Goal: Task Accomplishment & Management: Manage account settings

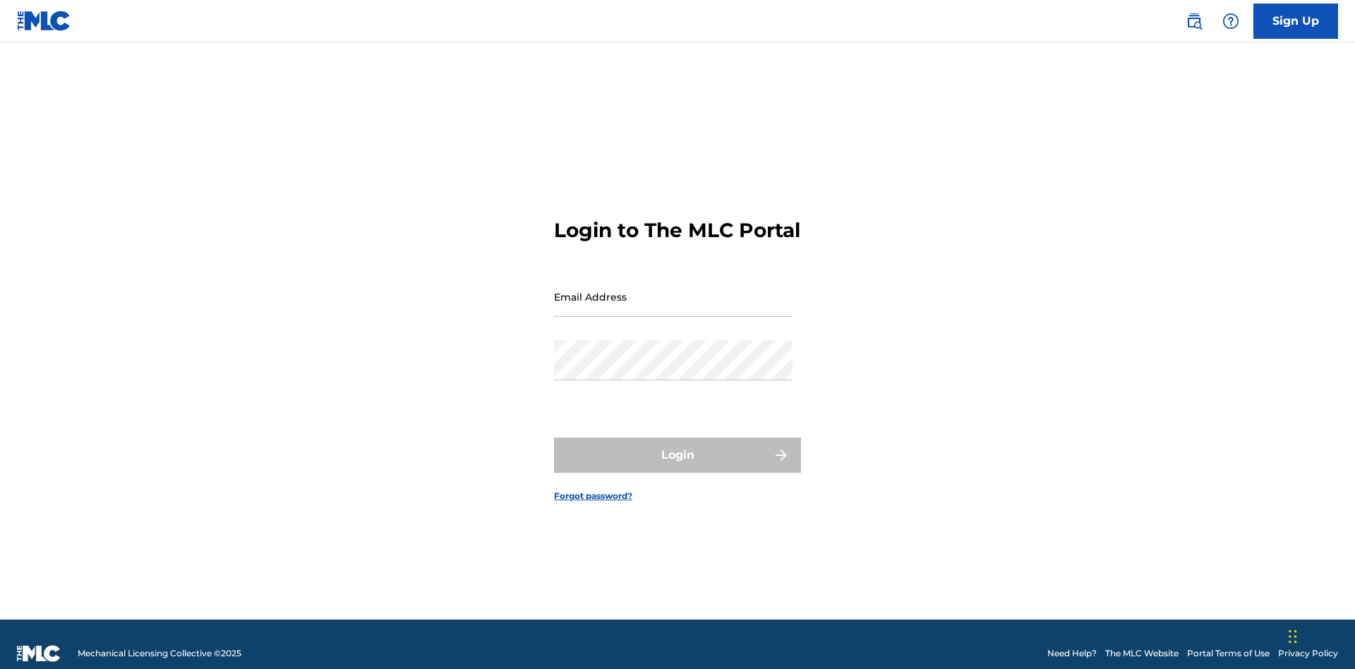
scroll to position [18, 0]
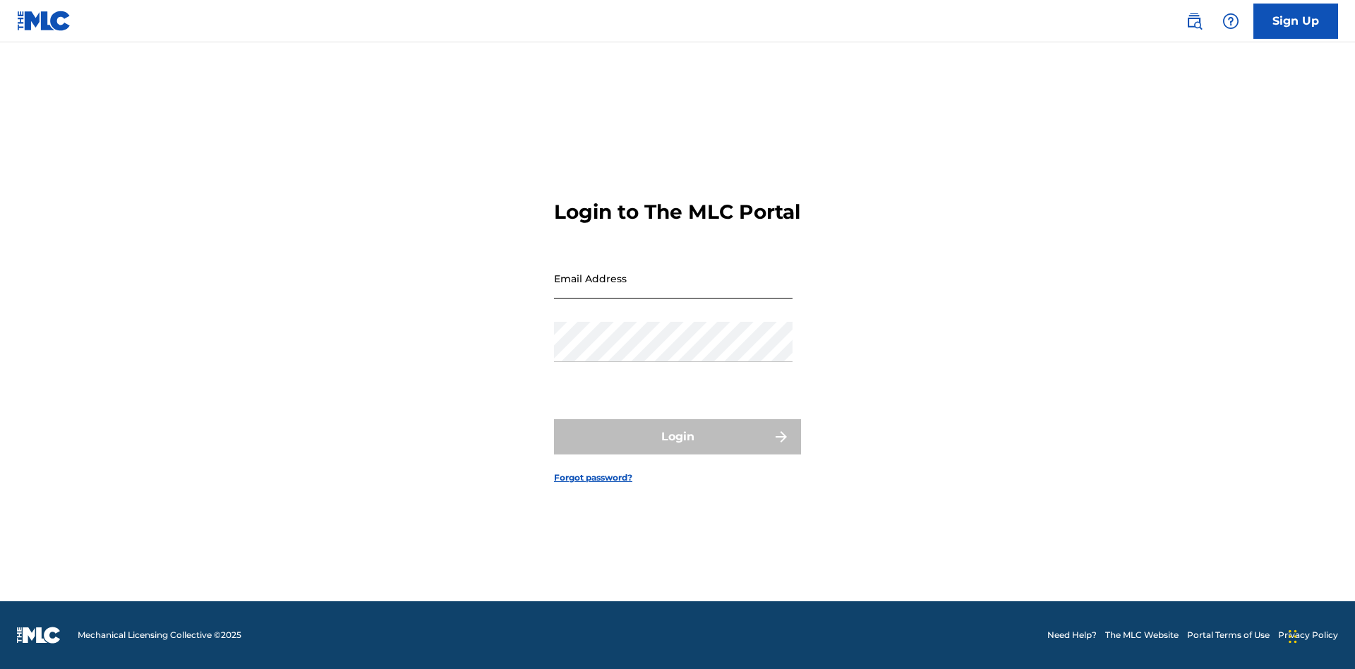
click at [673, 290] on input "Email Address" at bounding box center [673, 278] width 238 height 40
type input "[EMAIL_ADDRESS][DOMAIN_NAME]"
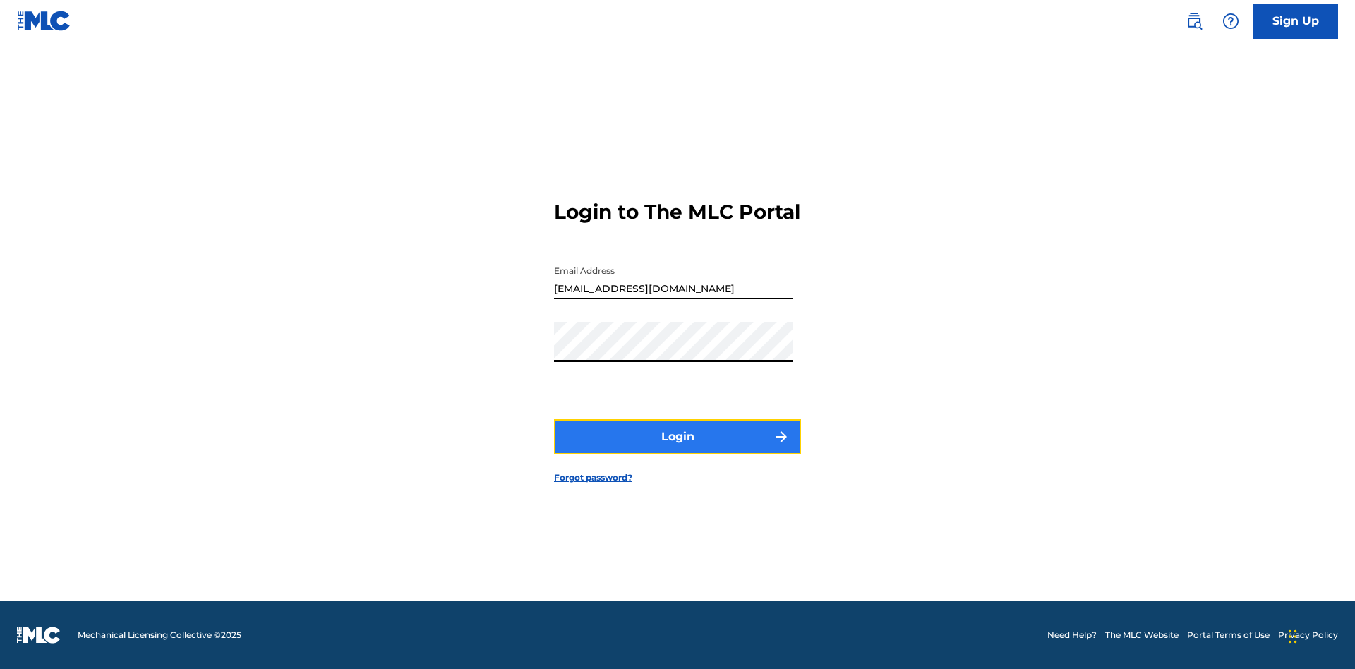
click at [677, 449] on button "Login" at bounding box center [677, 436] width 247 height 35
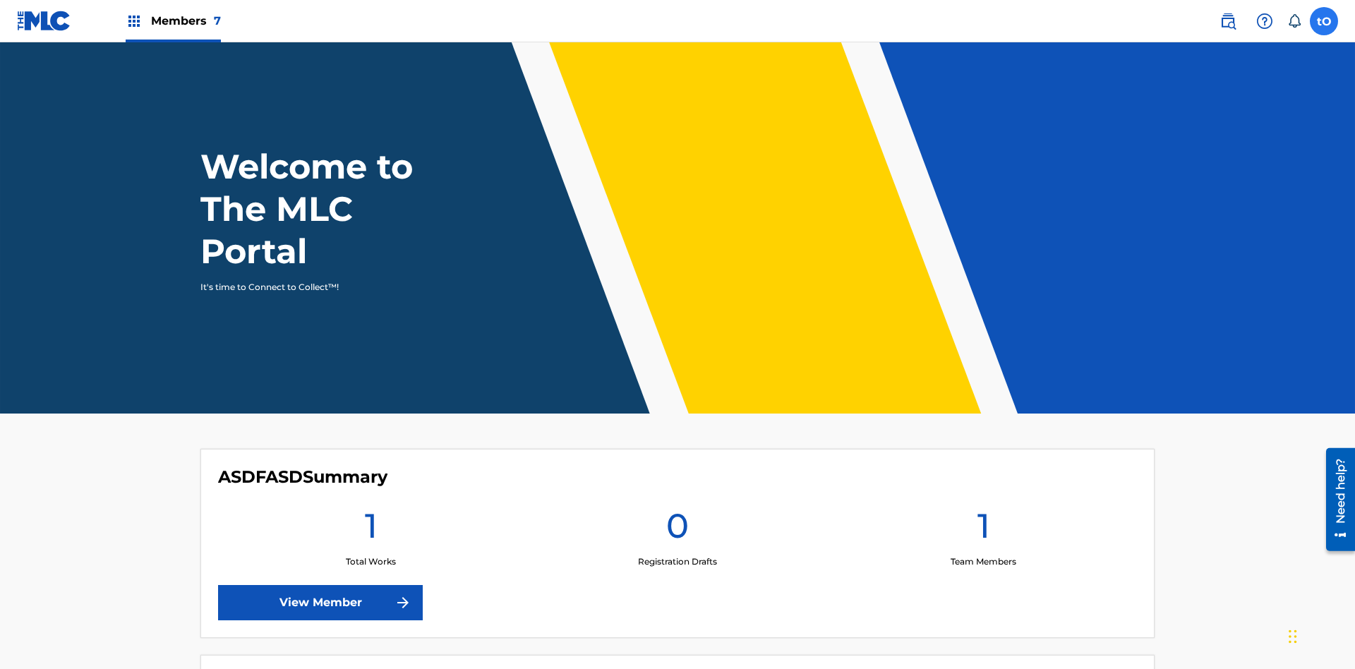
click at [1324, 20] on label at bounding box center [1323, 21] width 28 height 28
click at [1324, 21] on input "tO tunqCyw8Yn OaXgvN1qc7 [EMAIL_ADDRESS][DOMAIN_NAME] Notification Preferences …" at bounding box center [1324, 21] width 0 height 0
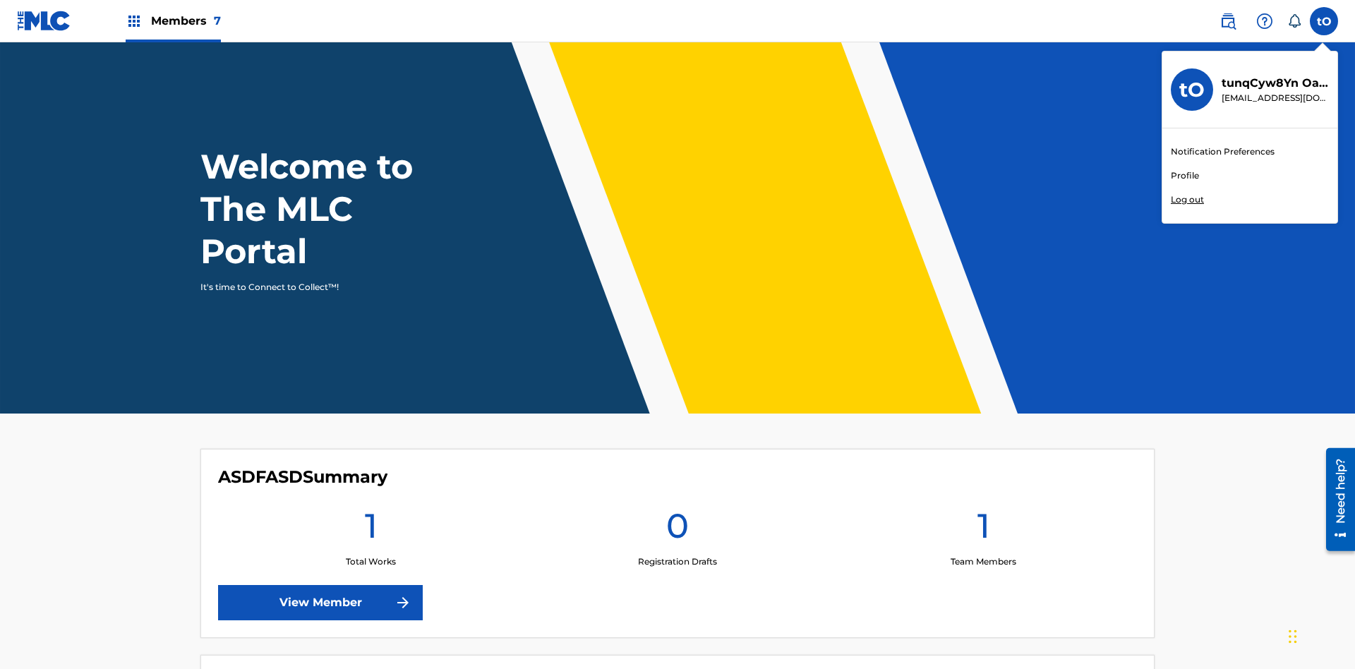
scroll to position [85, 0]
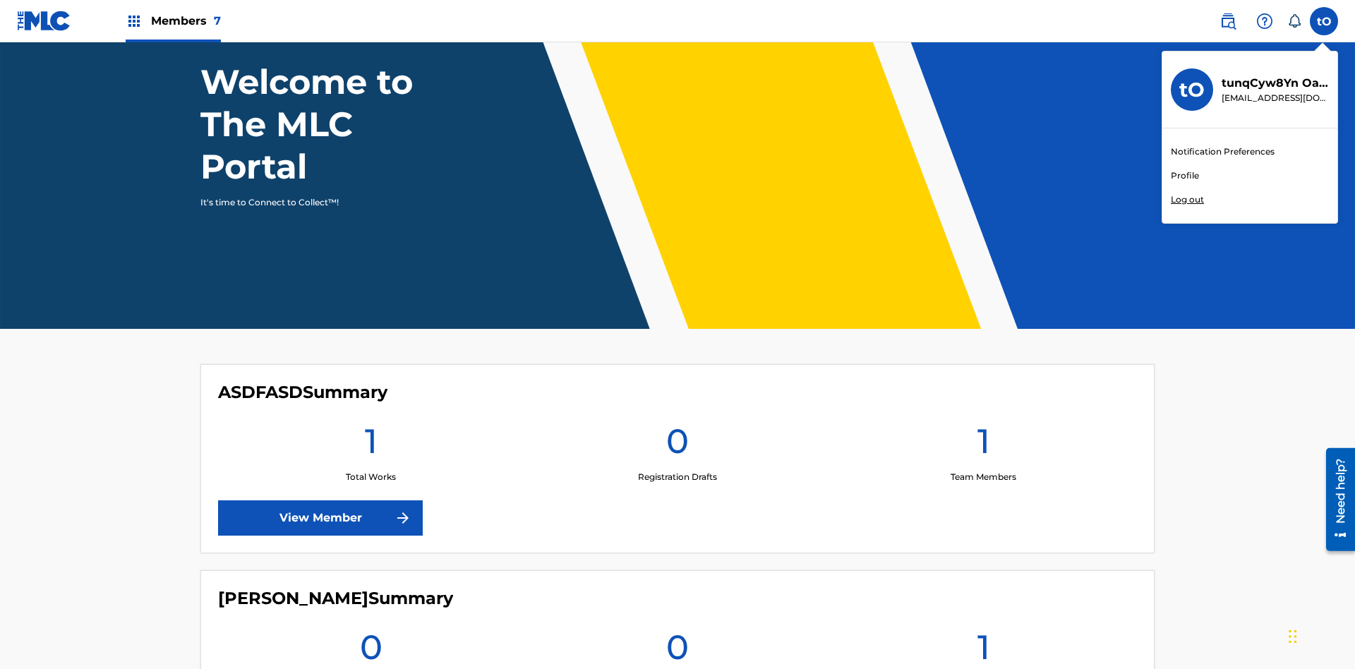
click at [1184, 176] on link "Profile" at bounding box center [1185, 175] width 28 height 13
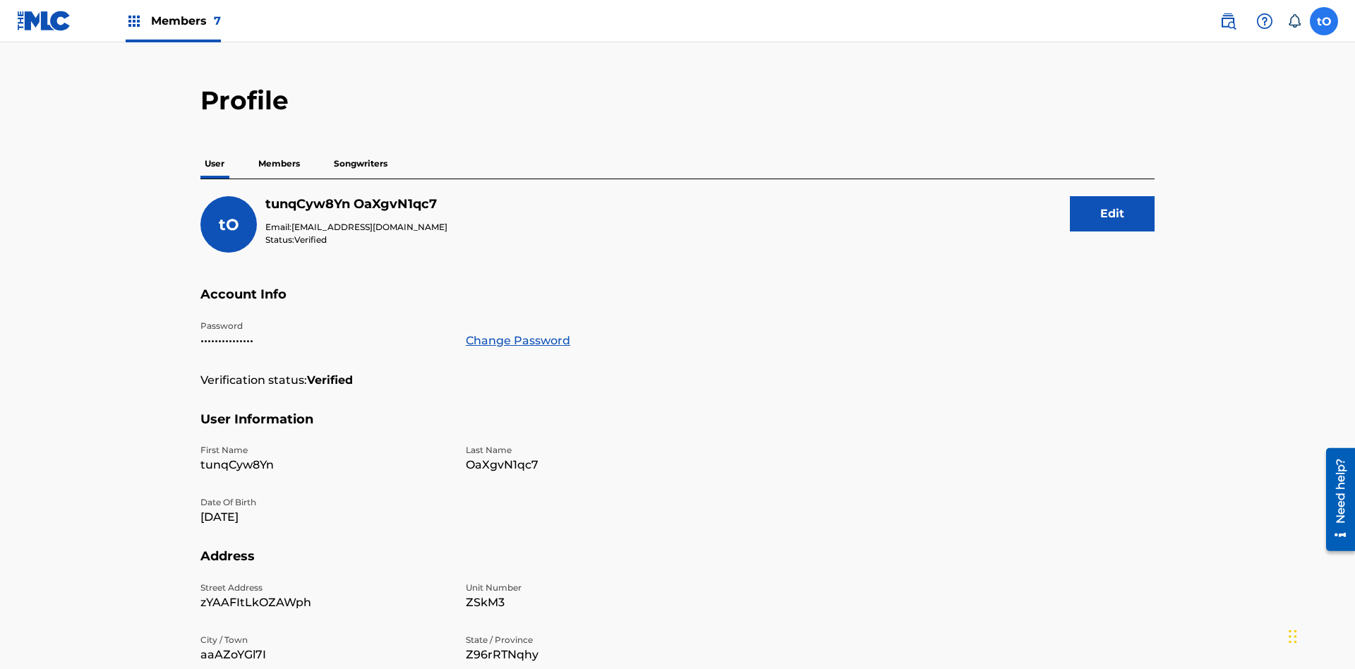
scroll to position [137, 0]
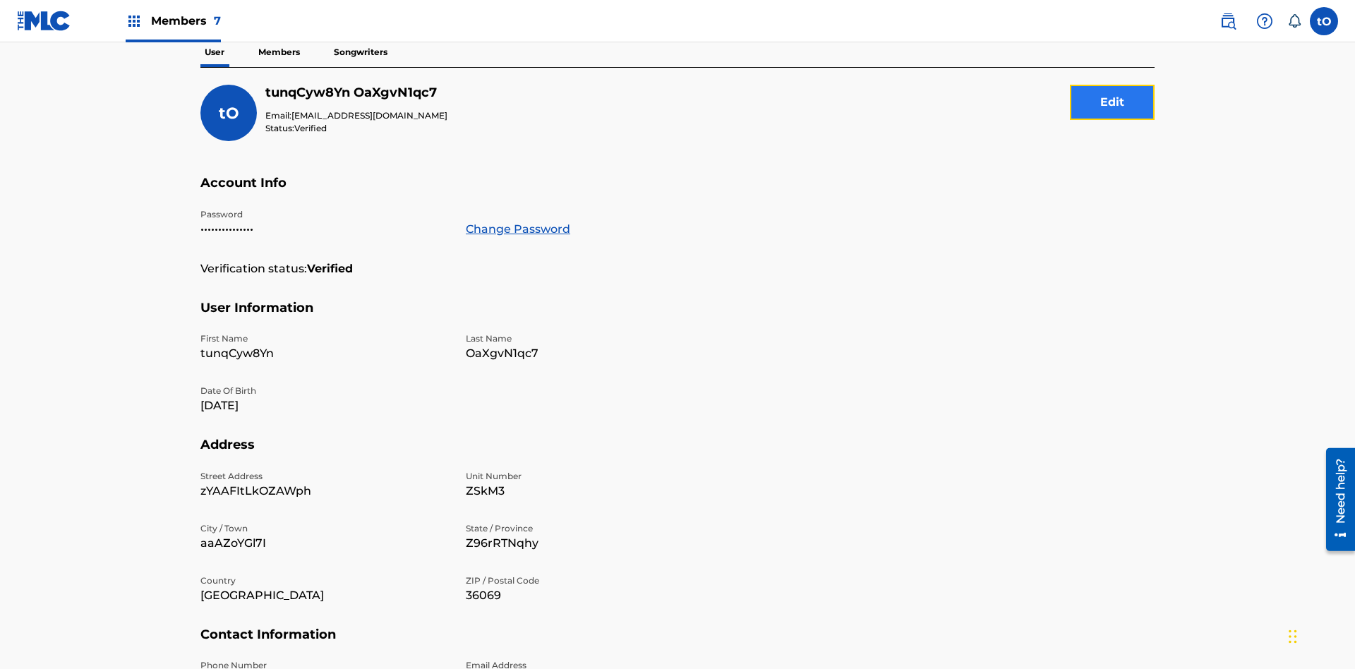
click at [1112, 102] on button "Edit" at bounding box center [1112, 102] width 85 height 35
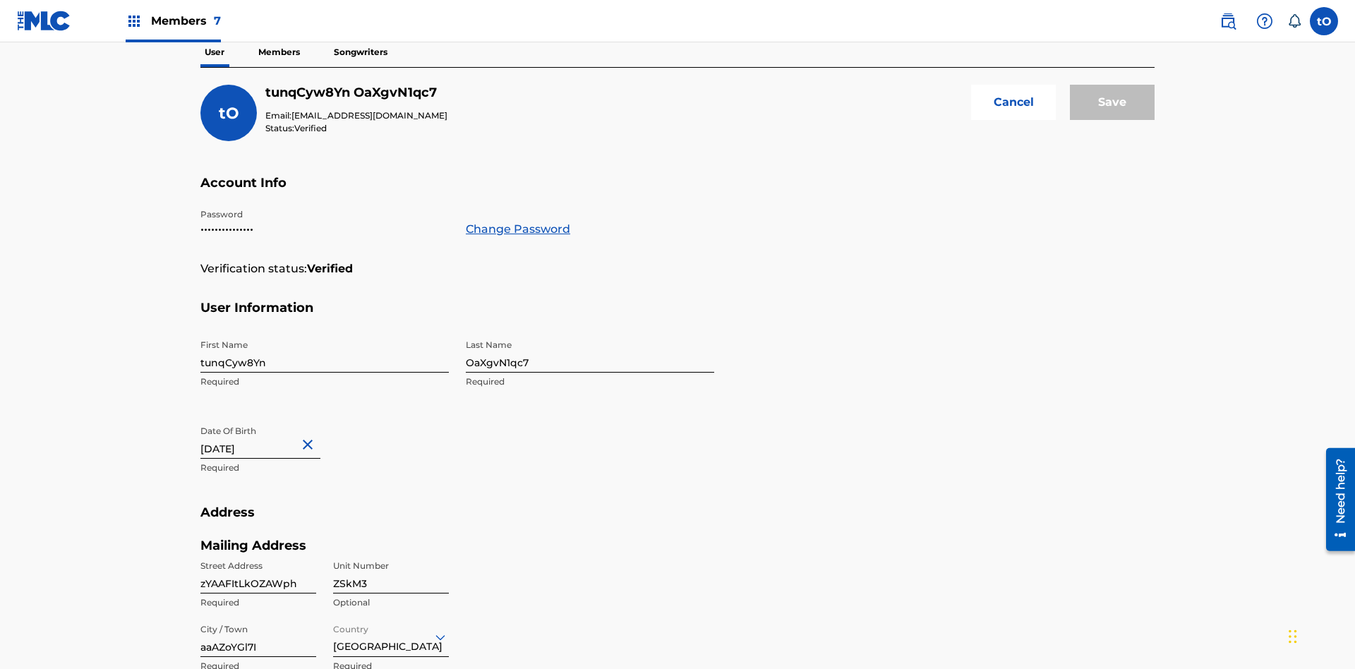
scroll to position [385, 0]
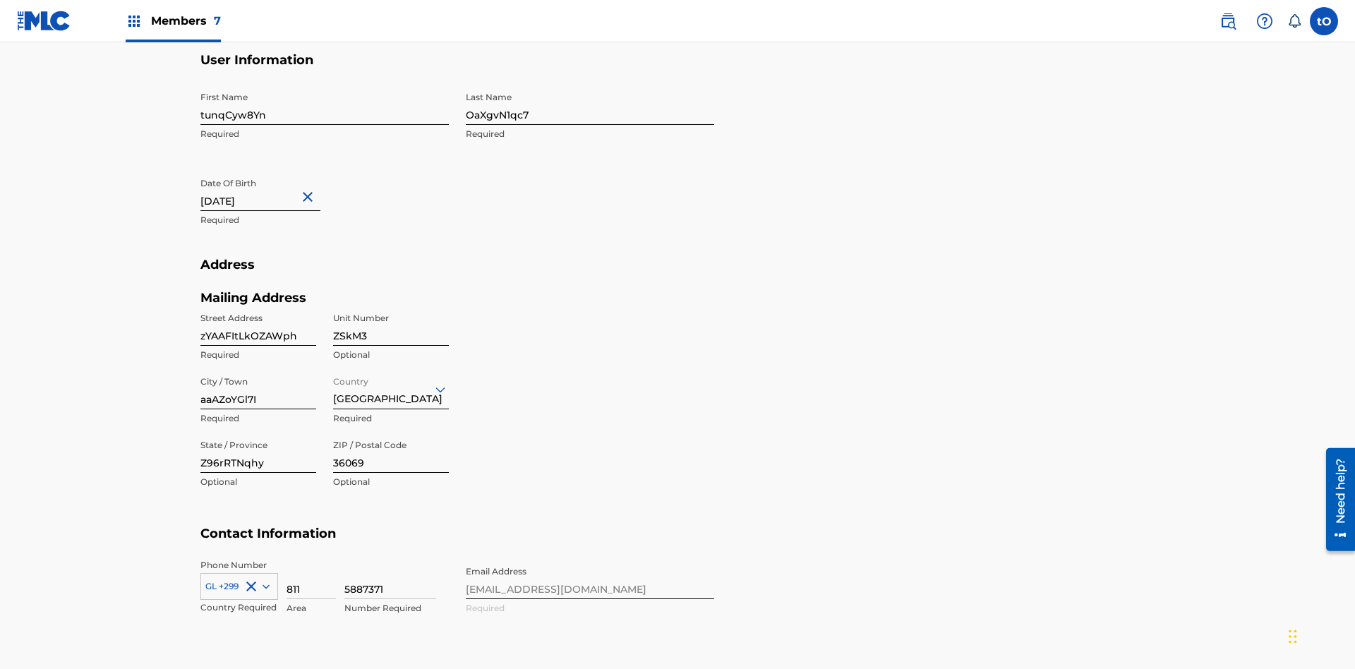
click at [325, 104] on input "tunqCyw8Yn" at bounding box center [324, 105] width 248 height 40
type input "wBl8K6Ttk9"
click at [590, 104] on input "OaXgvN1qc7" at bounding box center [590, 105] width 248 height 40
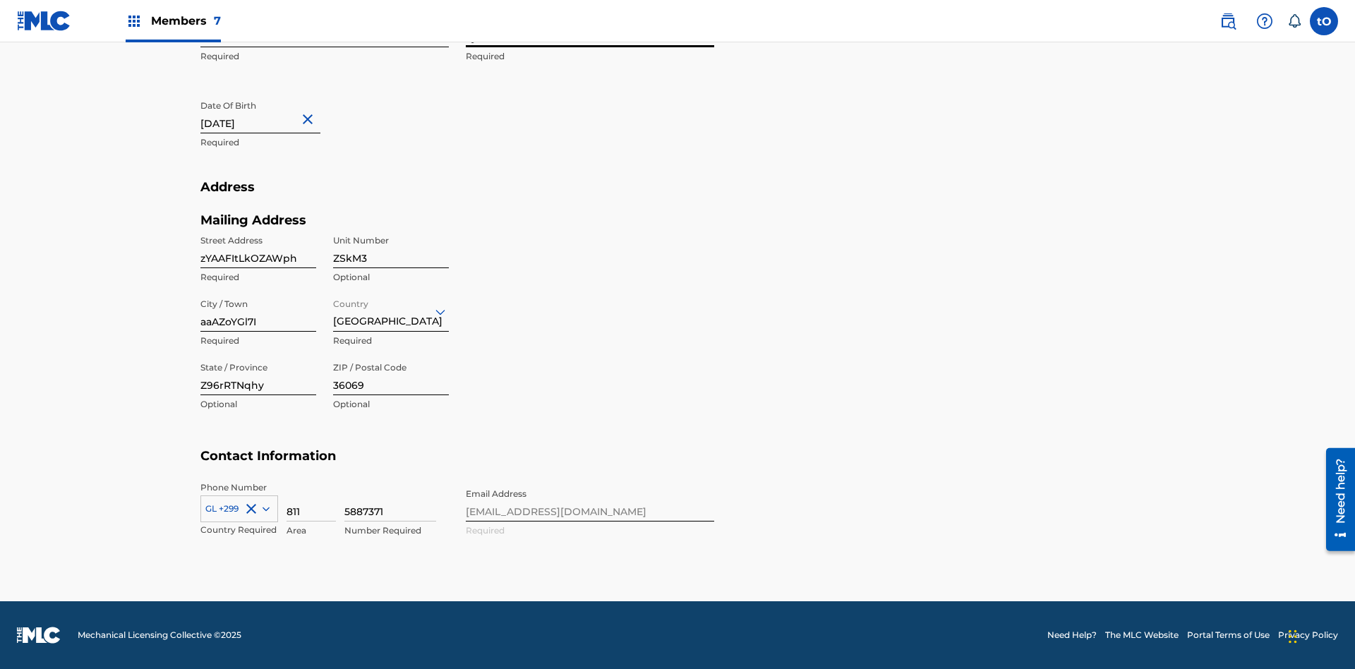
type input "xynuUH0244"
click at [272, 114] on input "[DATE]" at bounding box center [260, 113] width 120 height 40
select select "7"
select select "2024"
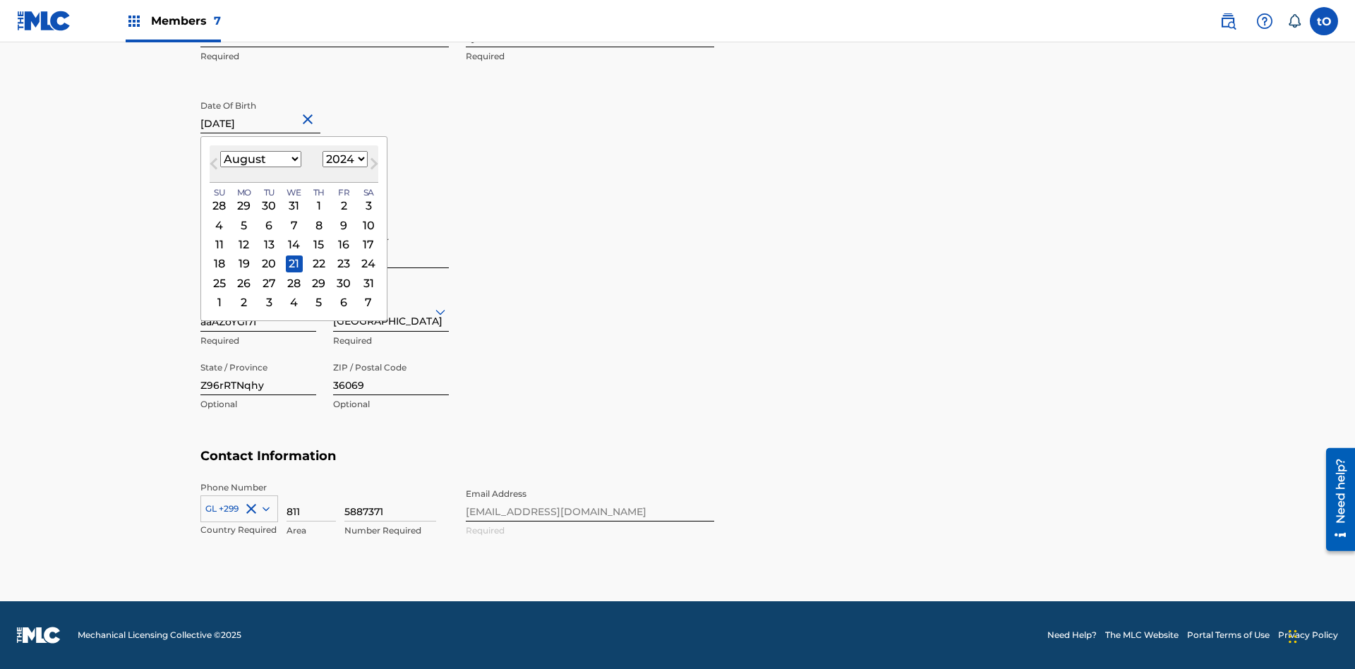
click at [260, 159] on select "January February March April May June July August September October November De…" at bounding box center [260, 159] width 81 height 16
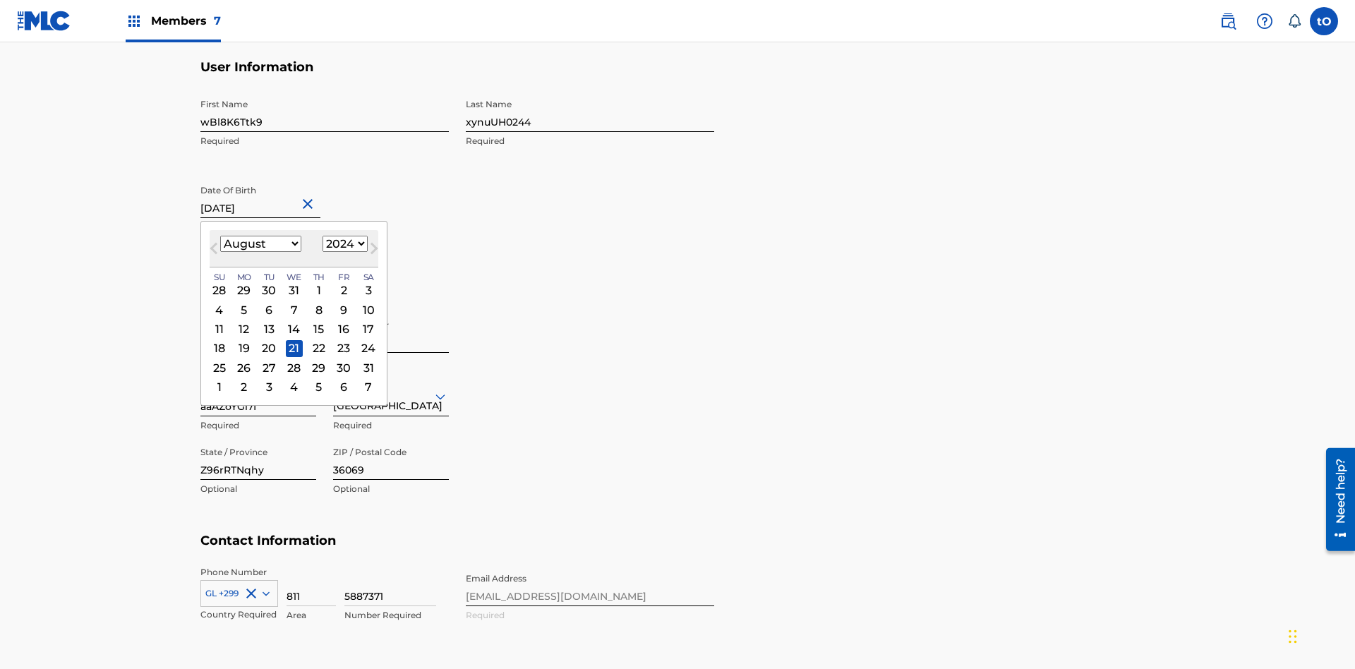
select select "5"
click at [343, 244] on select "1900 1901 1902 1903 1904 1905 1906 1907 1908 1909 1910 1911 1912 1913 1914 1915…" at bounding box center [344, 244] width 45 height 16
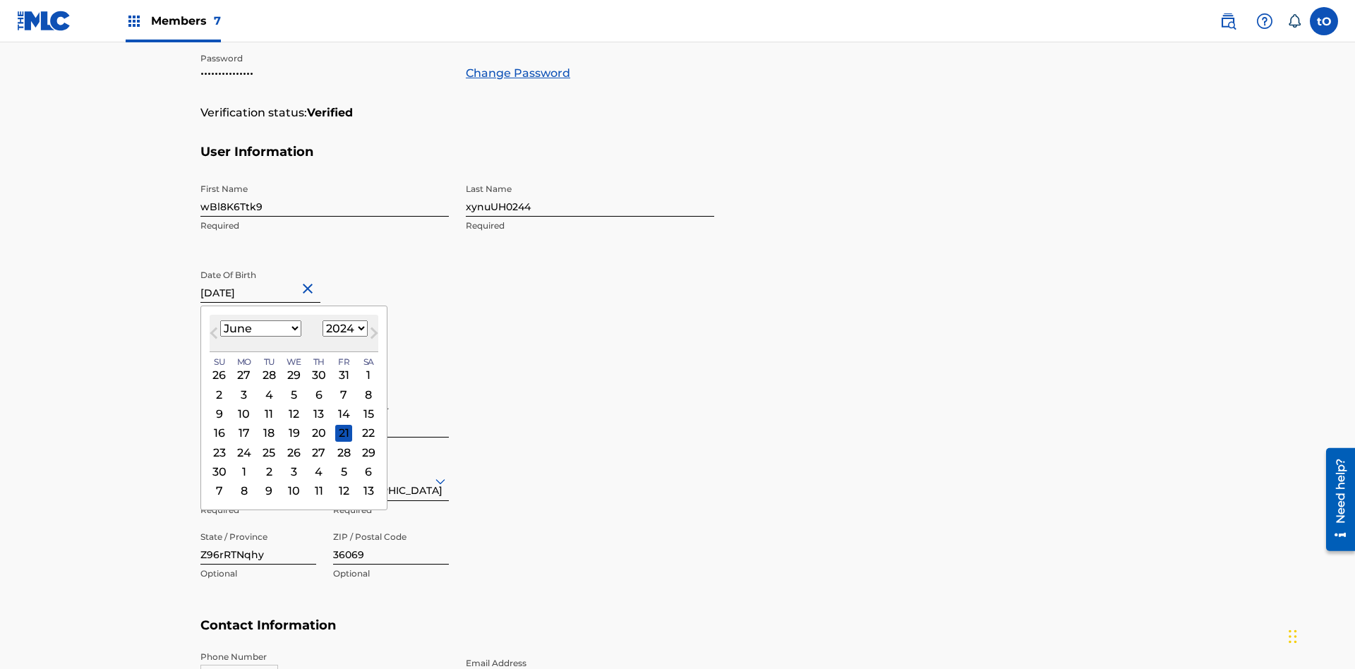
select select "2024"
click at [343, 329] on select "1900 1901 1902 1903 1904 1905 1906 1907 1908 1909 1910 1911 1912 1913 1914 1915…" at bounding box center [344, 328] width 45 height 16
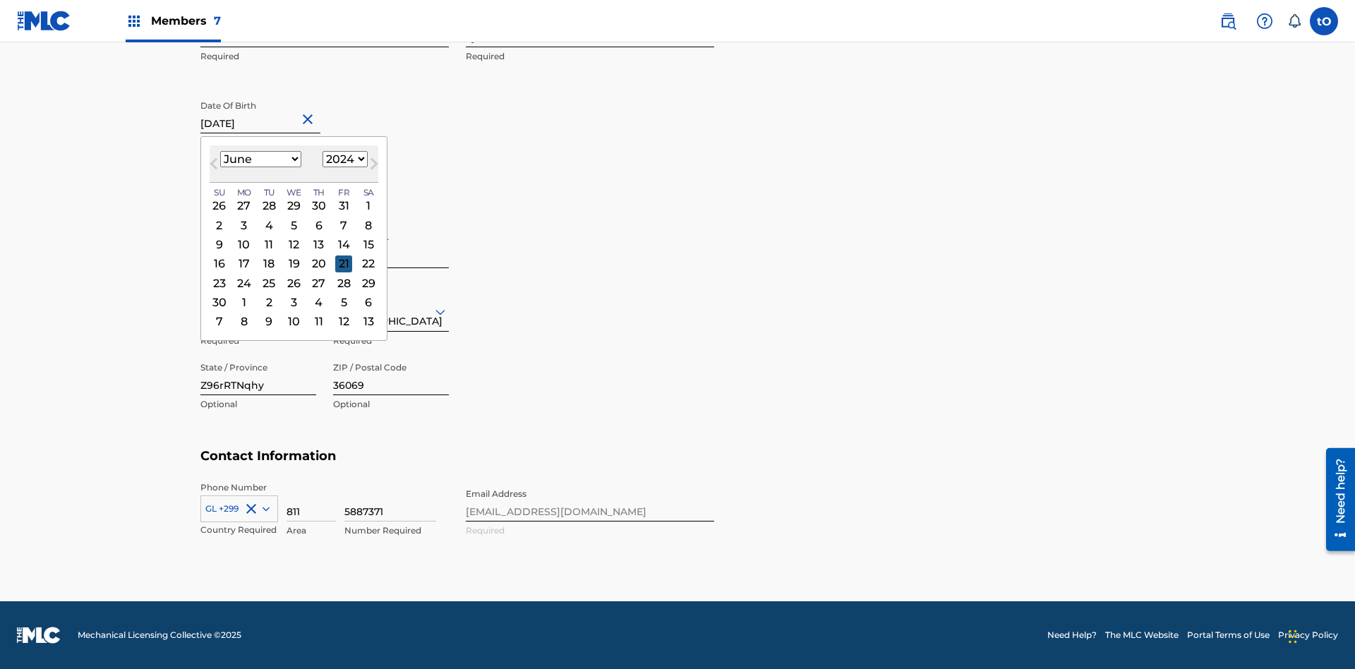
click at [341, 264] on div "21" at bounding box center [343, 263] width 17 height 17
type input "[DATE]"
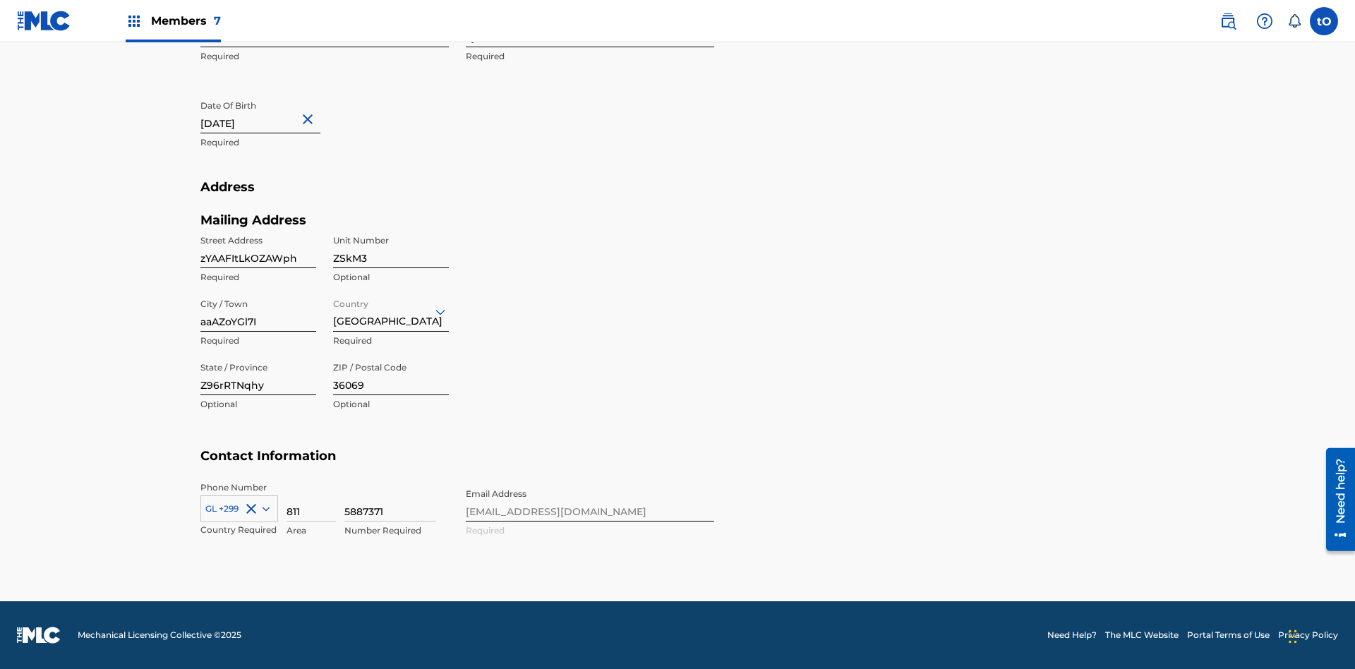
click at [258, 248] on input "zYAAFItLkOZAWph" at bounding box center [258, 248] width 116 height 40
type input "8K3GRbyslI1SLuw"
click at [391, 248] on input "ZSkM3" at bounding box center [391, 248] width 116 height 40
type input "XLY6g"
click at [258, 311] on input "aaAZoYGl7I" at bounding box center [258, 311] width 116 height 40
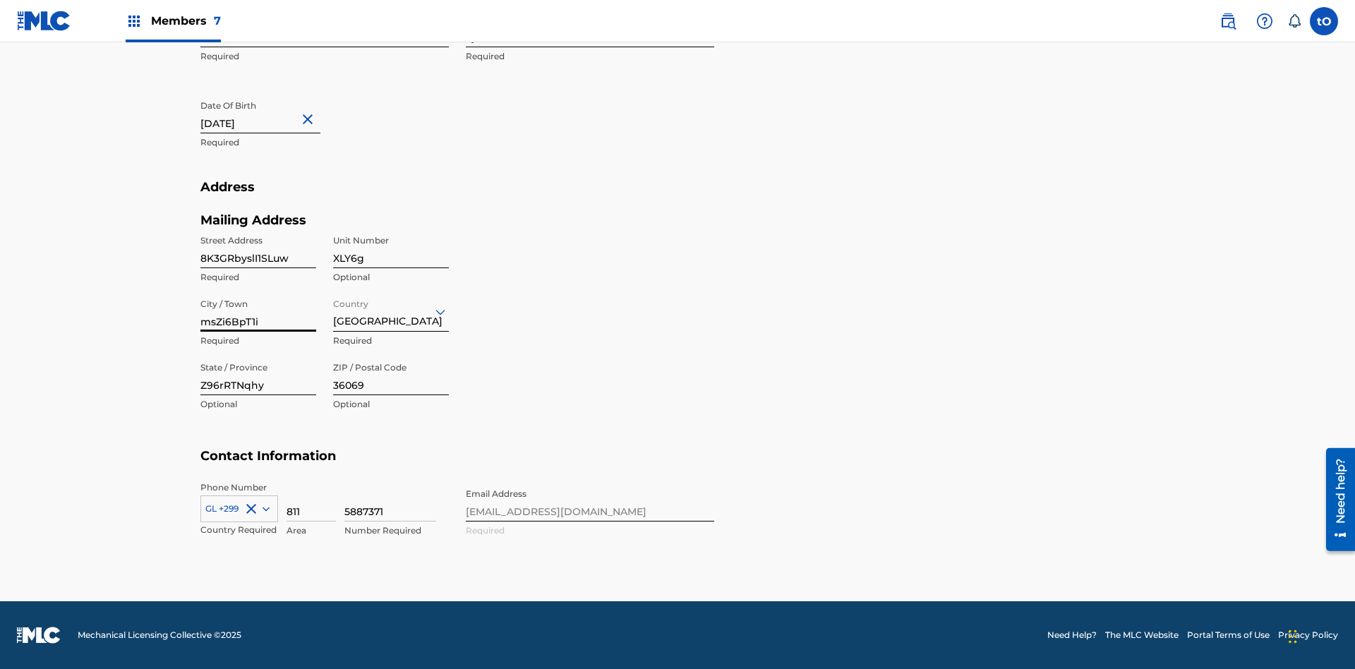
type input "msZi6BpT1i"
click at [334, 311] on input "Country" at bounding box center [334, 311] width 3 height 15
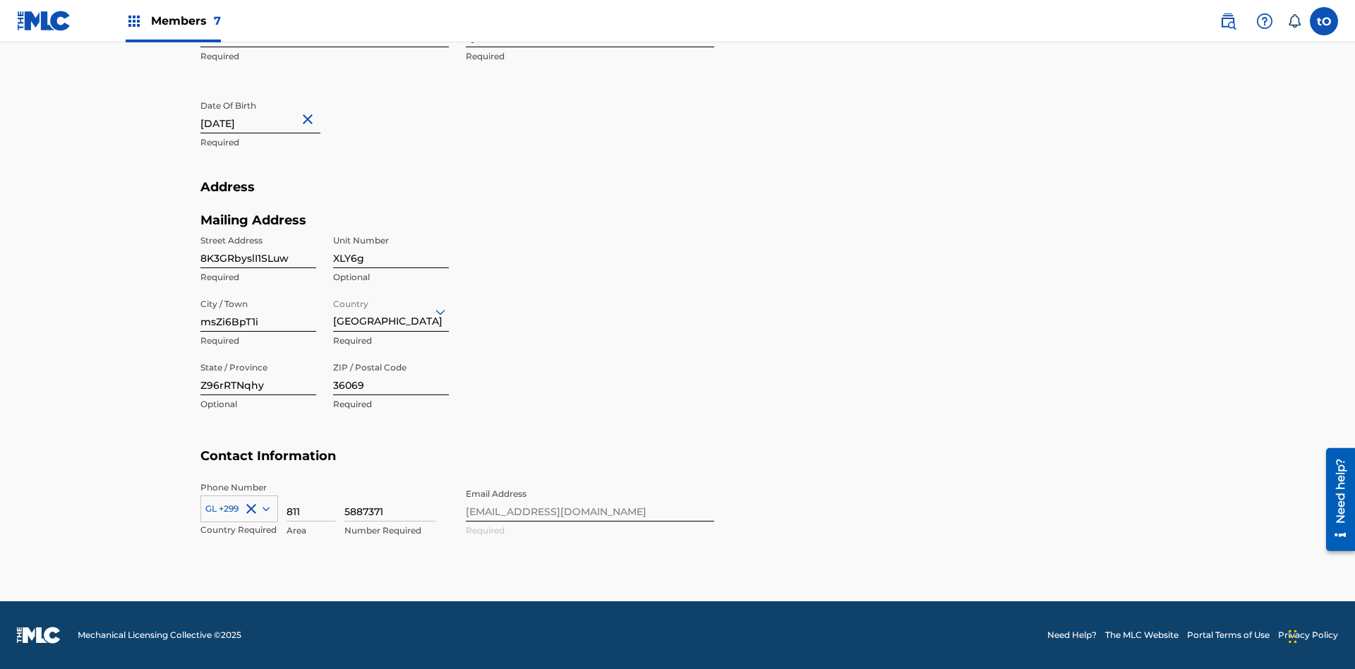
click at [258, 375] on input "Z96rRTNqhy" at bounding box center [258, 375] width 116 height 40
type input "ijYzqUA3vE"
click at [391, 375] on input "36069" at bounding box center [391, 375] width 116 height 40
type input "17200"
click at [263, 508] on icon at bounding box center [265, 509] width 7 height 4
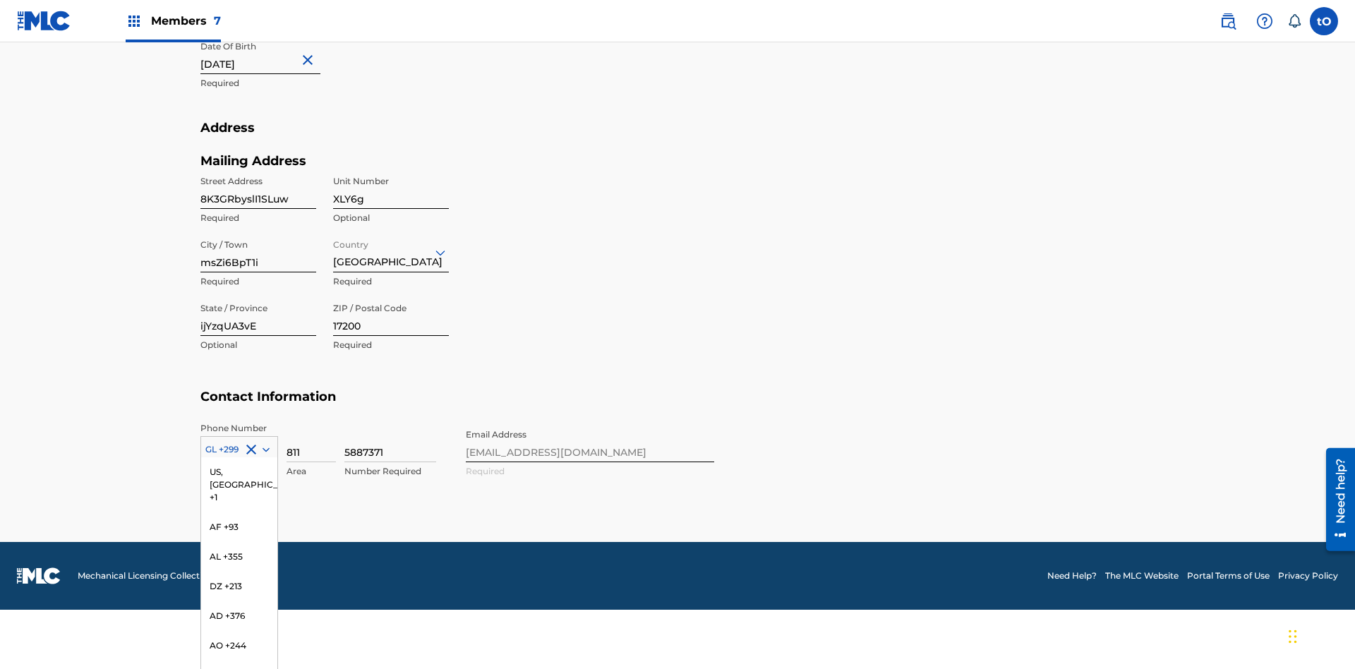
scroll to position [2050, 0]
click at [239, 210] on div "EE +372" at bounding box center [239, 196] width 76 height 30
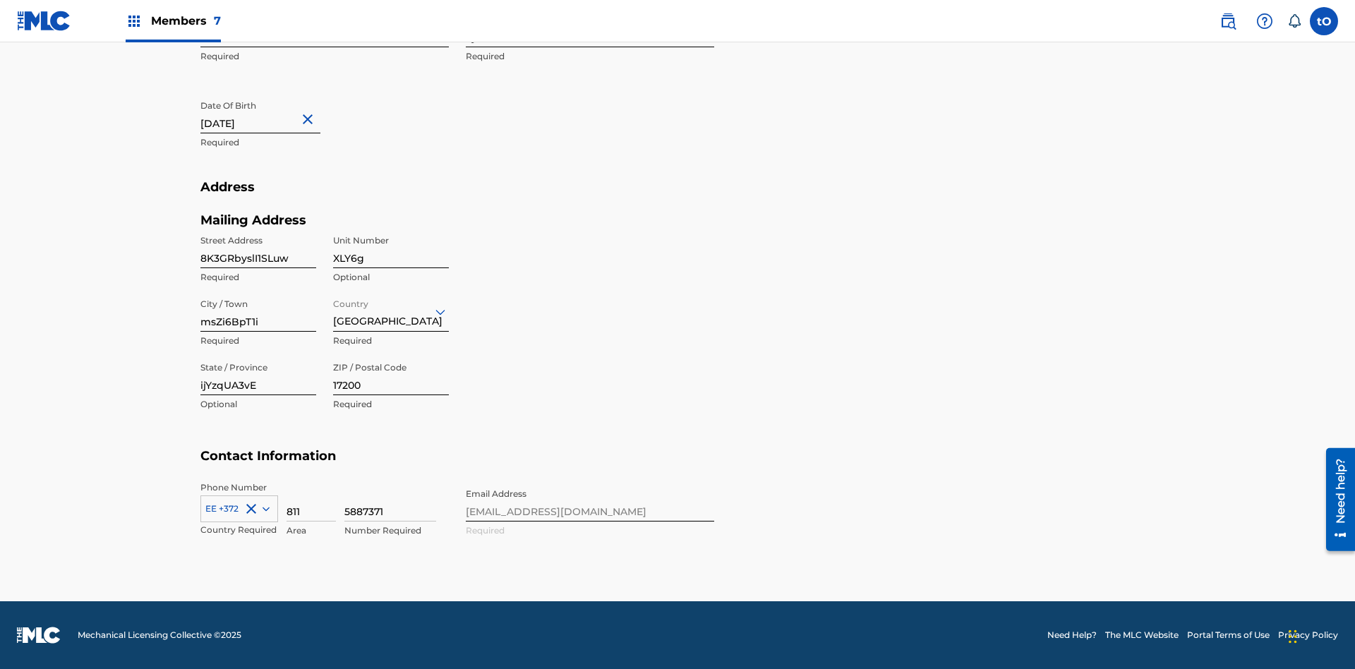
scroll to position [462, 0]
click at [311, 501] on input "811" at bounding box center [310, 501] width 49 height 40
type input "977"
click at [390, 501] on input "5887371" at bounding box center [390, 501] width 92 height 40
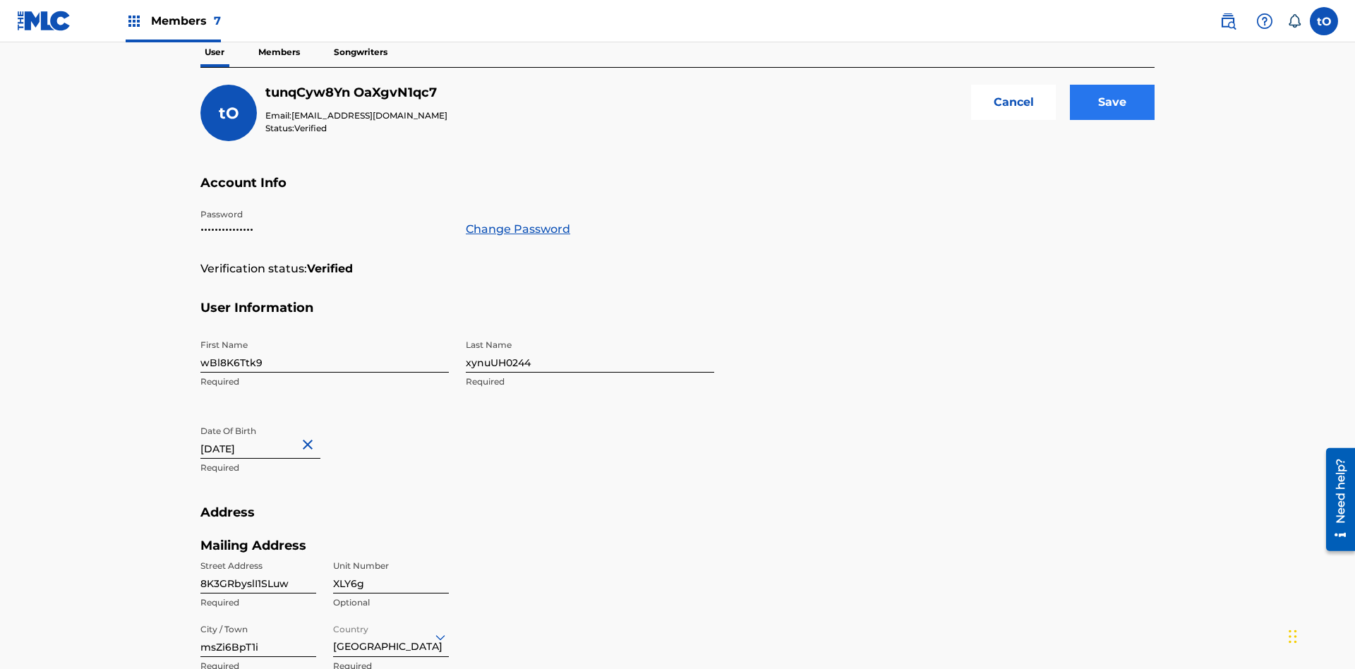
type input "7399293"
click at [1112, 102] on input "Save" at bounding box center [1112, 102] width 85 height 35
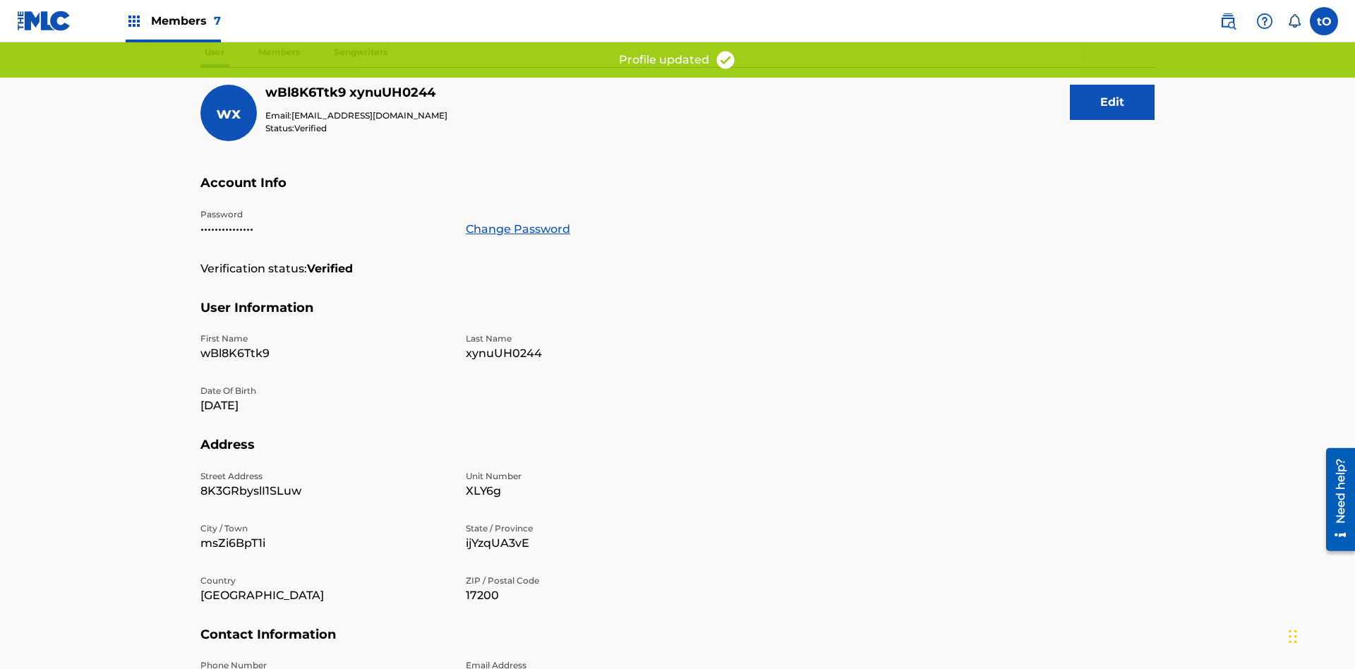
scroll to position [281, 0]
